Goal: Find specific page/section: Find specific page/section

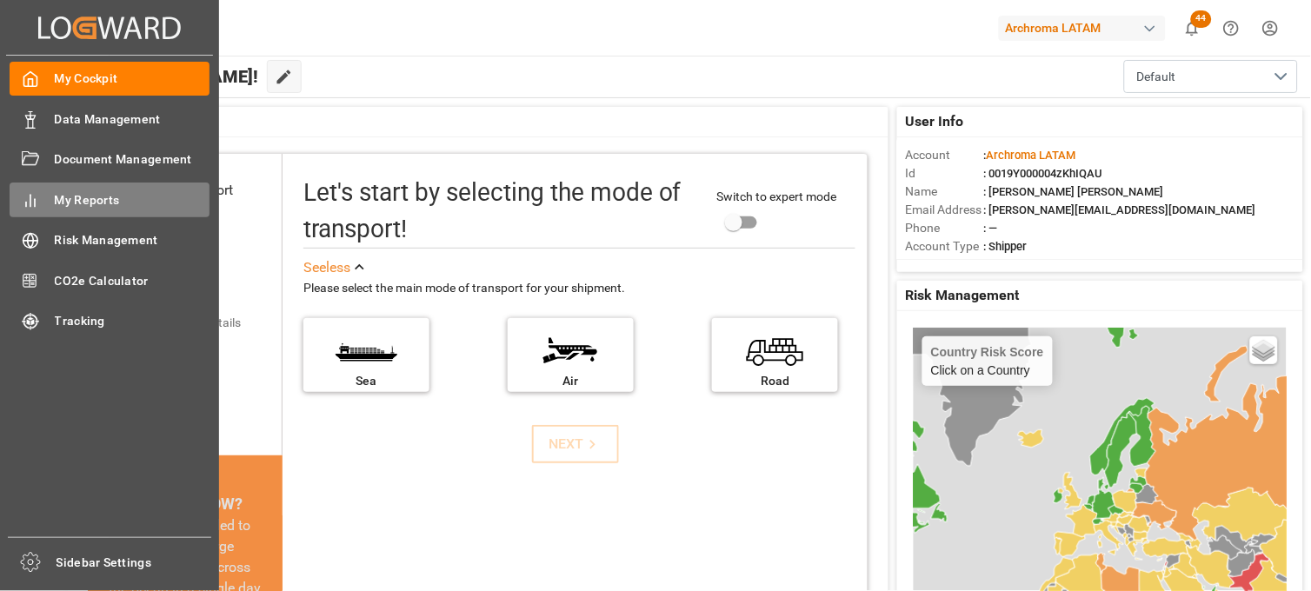
click at [94, 188] on div "My Reports My Reports" at bounding box center [110, 200] width 200 height 34
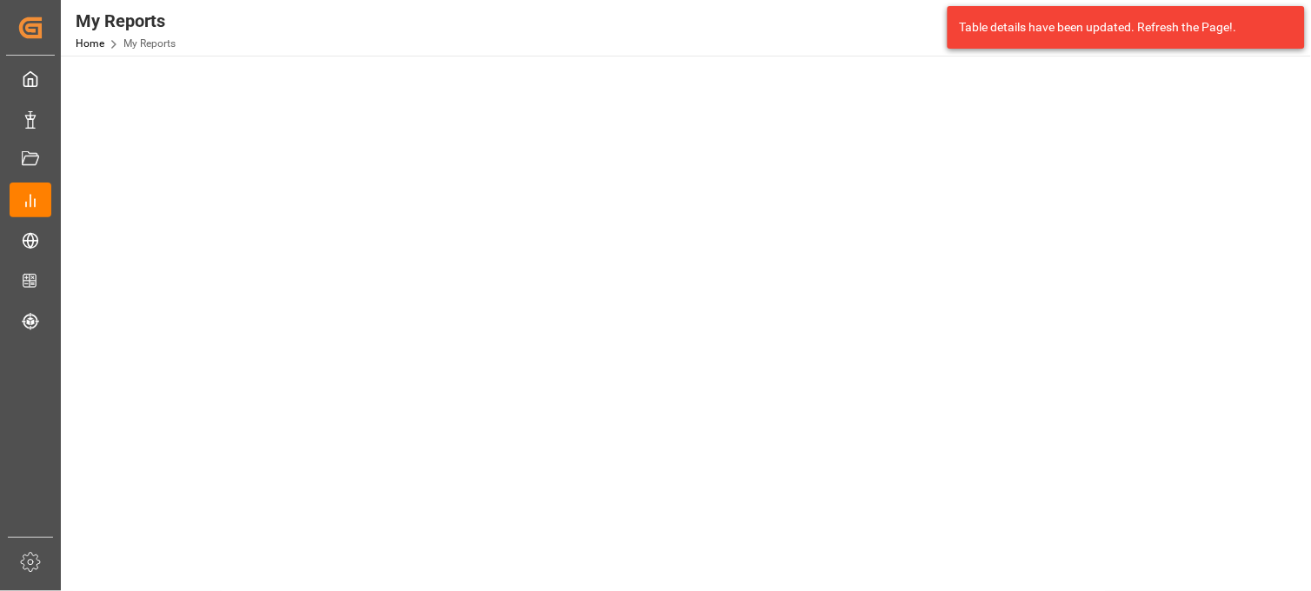
scroll to position [589, 0]
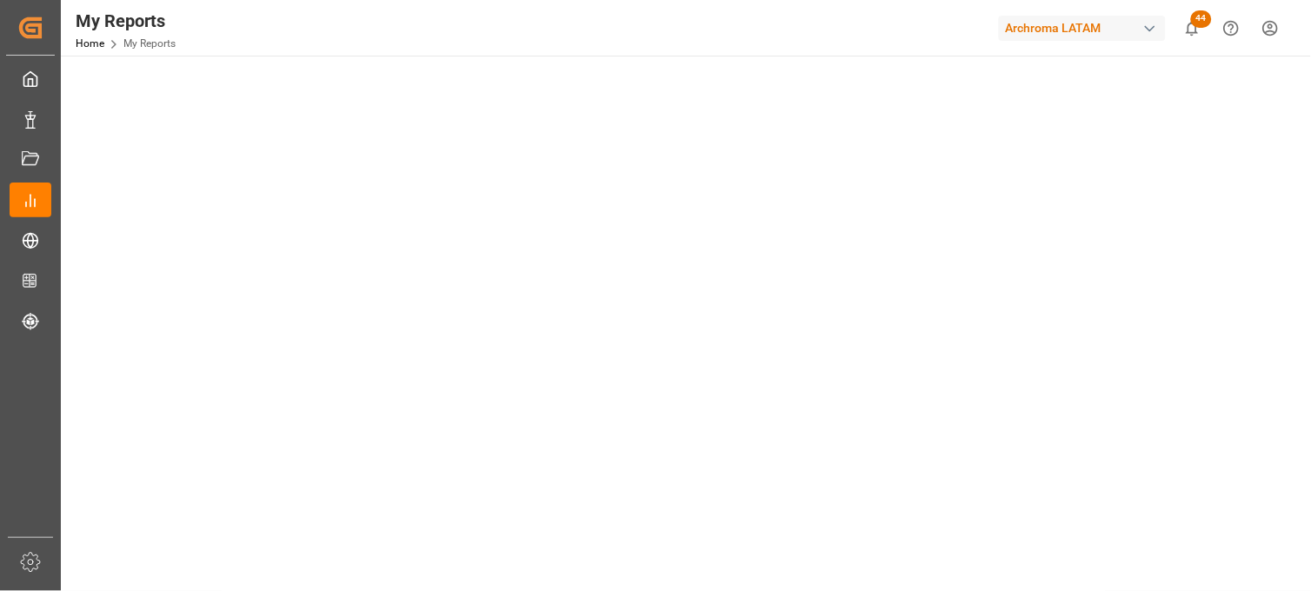
scroll to position [572, 0]
